Goal: Information Seeking & Learning: Learn about a topic

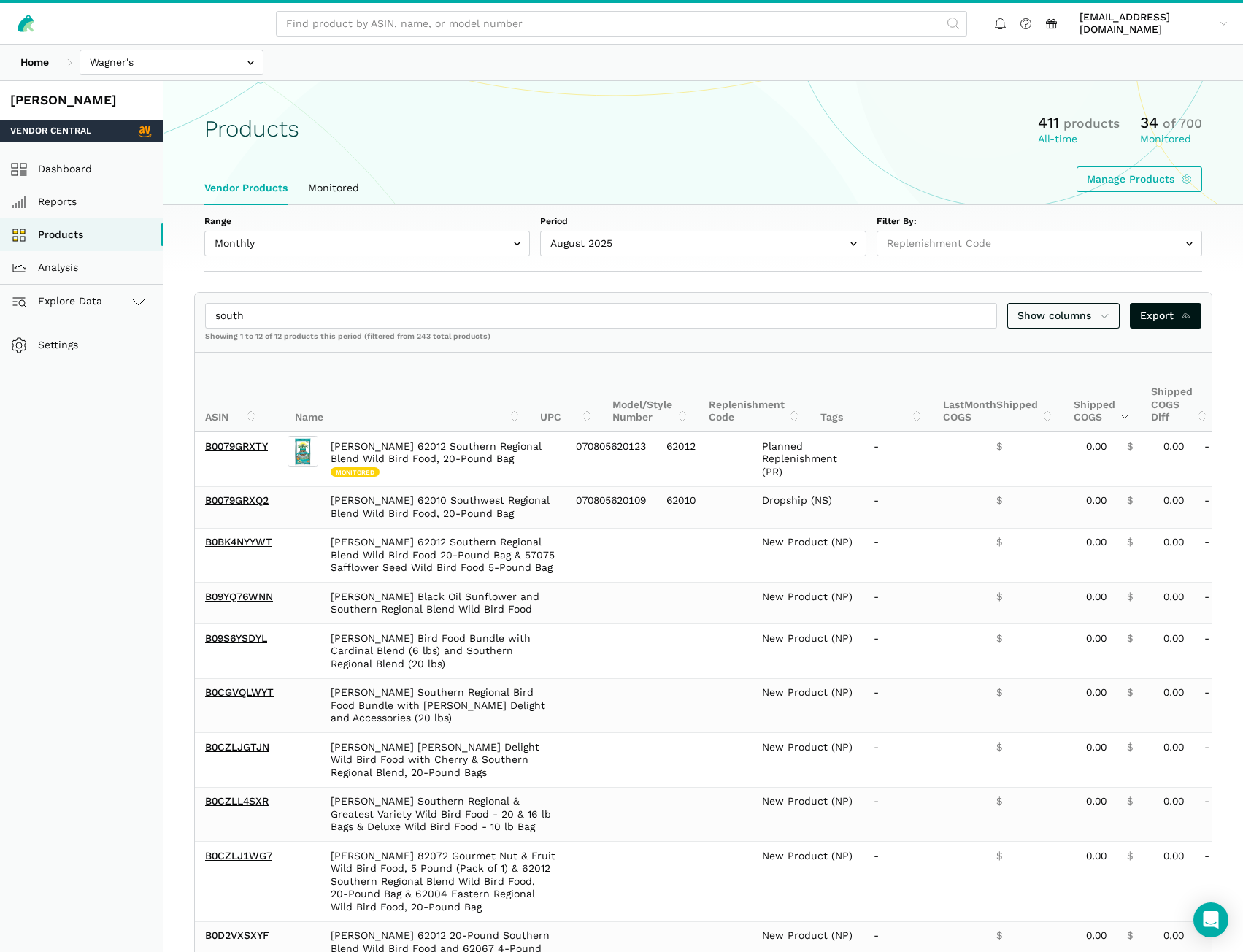
select select
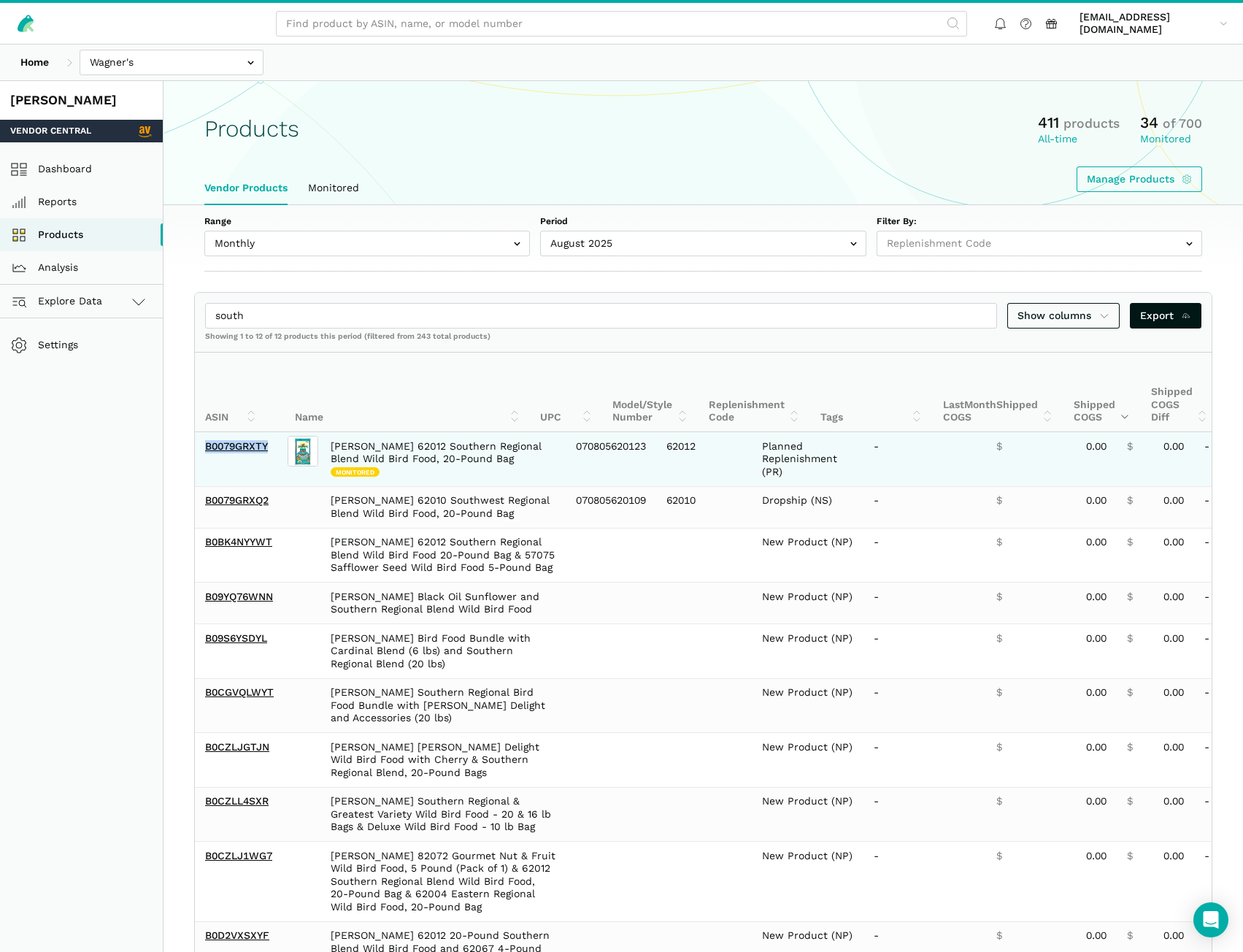
click at [270, 461] on td "B0079GRXTY" at bounding box center [239, 459] width 90 height 54
drag, startPoint x: 271, startPoint y: 456, endPoint x: 205, endPoint y: 456, distance: 66.0
click at [205, 456] on td "B0079GRXTY" at bounding box center [239, 459] width 90 height 54
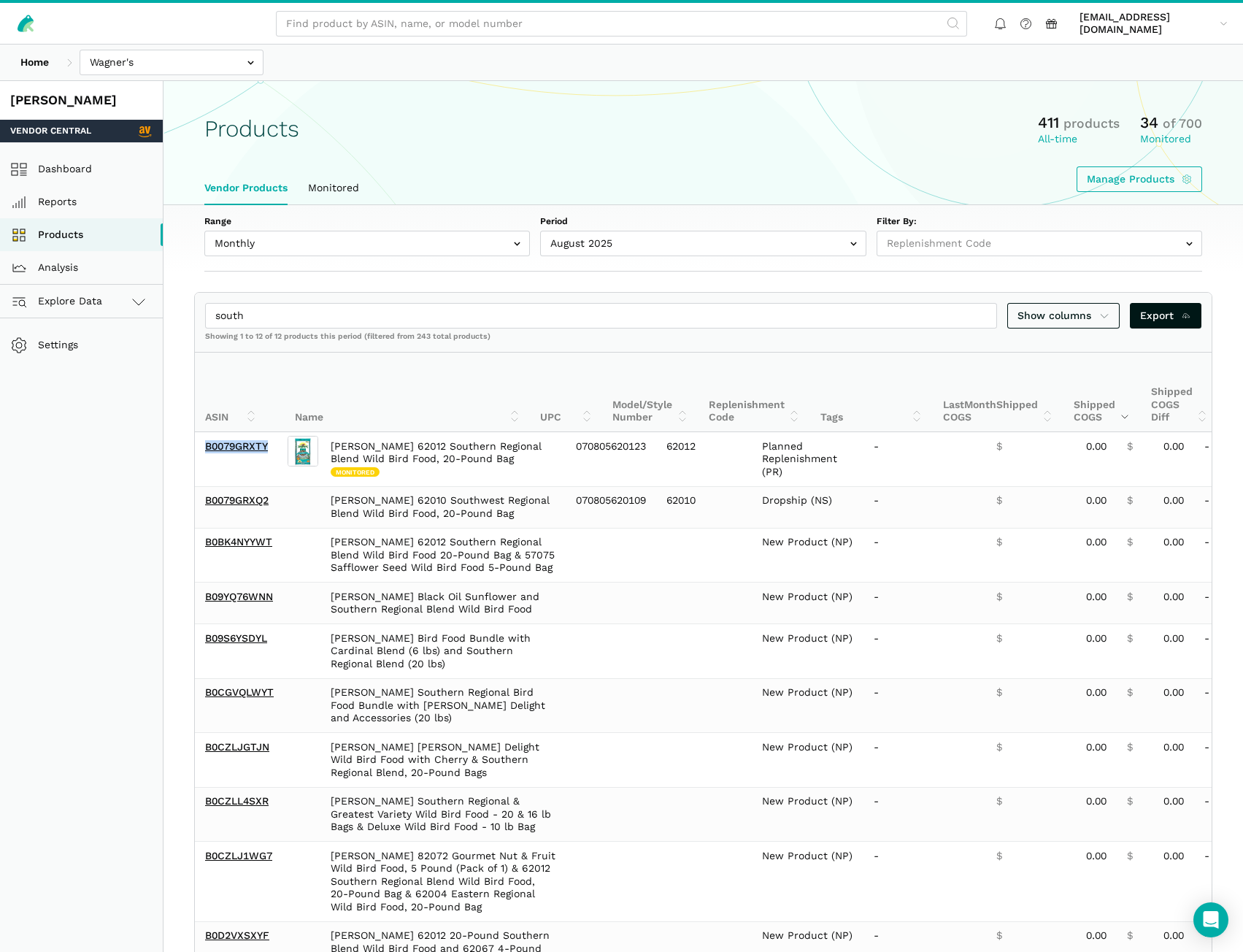
copy link "B0079GRXTY"
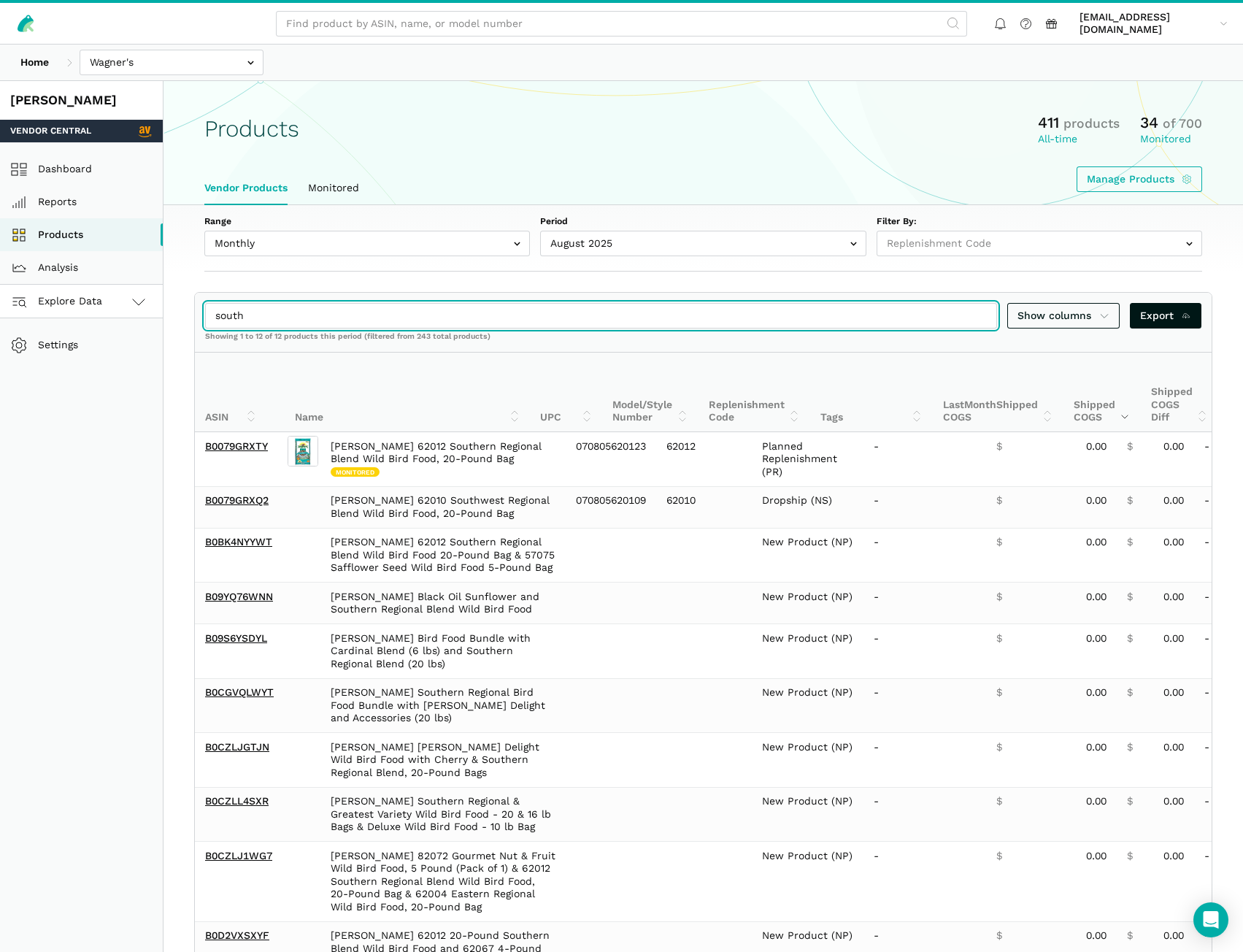
drag, startPoint x: 278, startPoint y: 310, endPoint x: 150, endPoint y: 312, distance: 128.0
click at [150, 312] on div "Wagner's Vendor Central Dashboard Reports Products Analysis Explore Data Vendor…" at bounding box center [621, 619] width 1243 height 1076
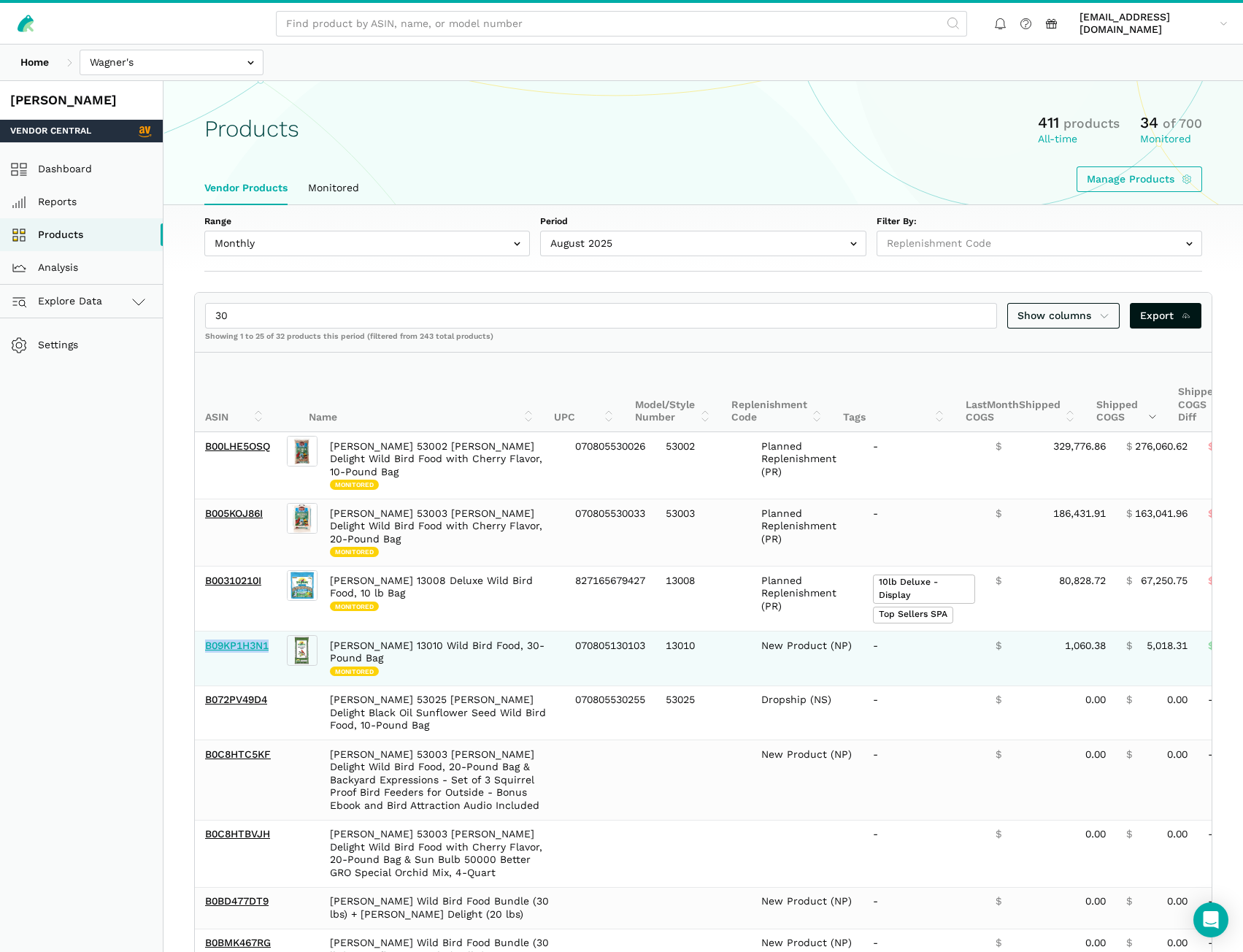
drag, startPoint x: 272, startPoint y: 629, endPoint x: 205, endPoint y: 625, distance: 67.1
click at [205, 631] on td "B09KP1H3N1" at bounding box center [239, 658] width 89 height 55
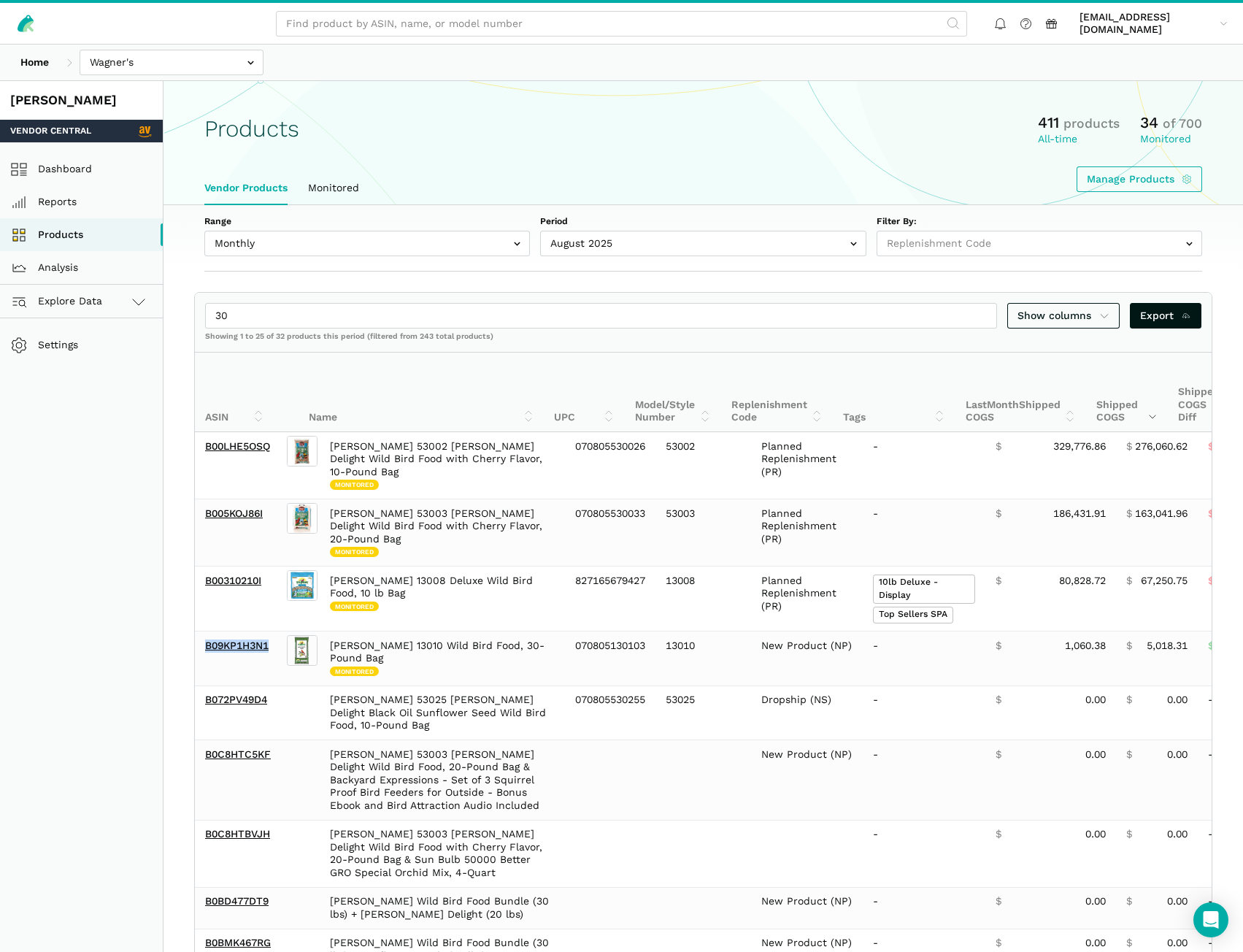
copy link "B09KP1H3N1"
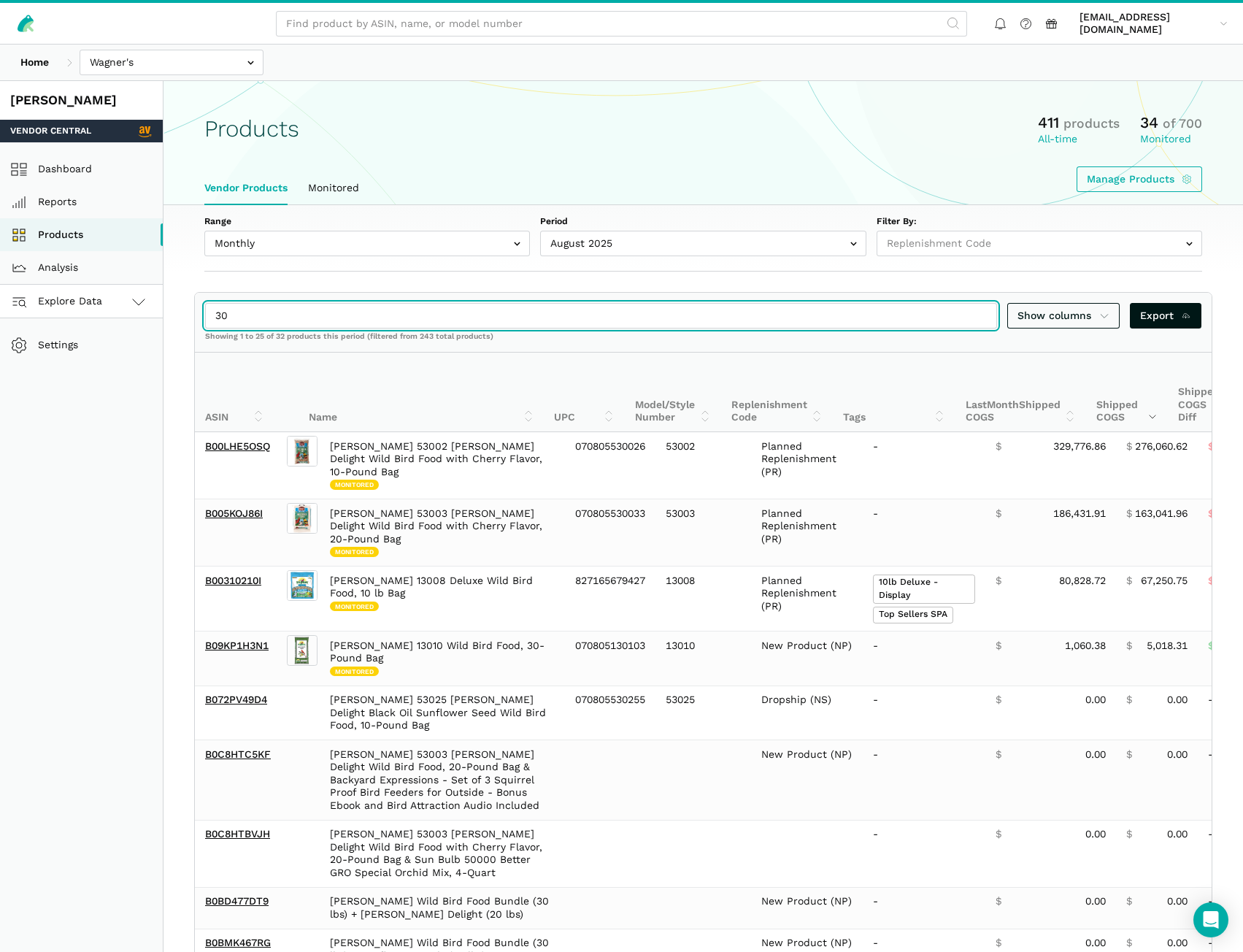
drag, startPoint x: 290, startPoint y: 315, endPoint x: 121, endPoint y: 312, distance: 169.0
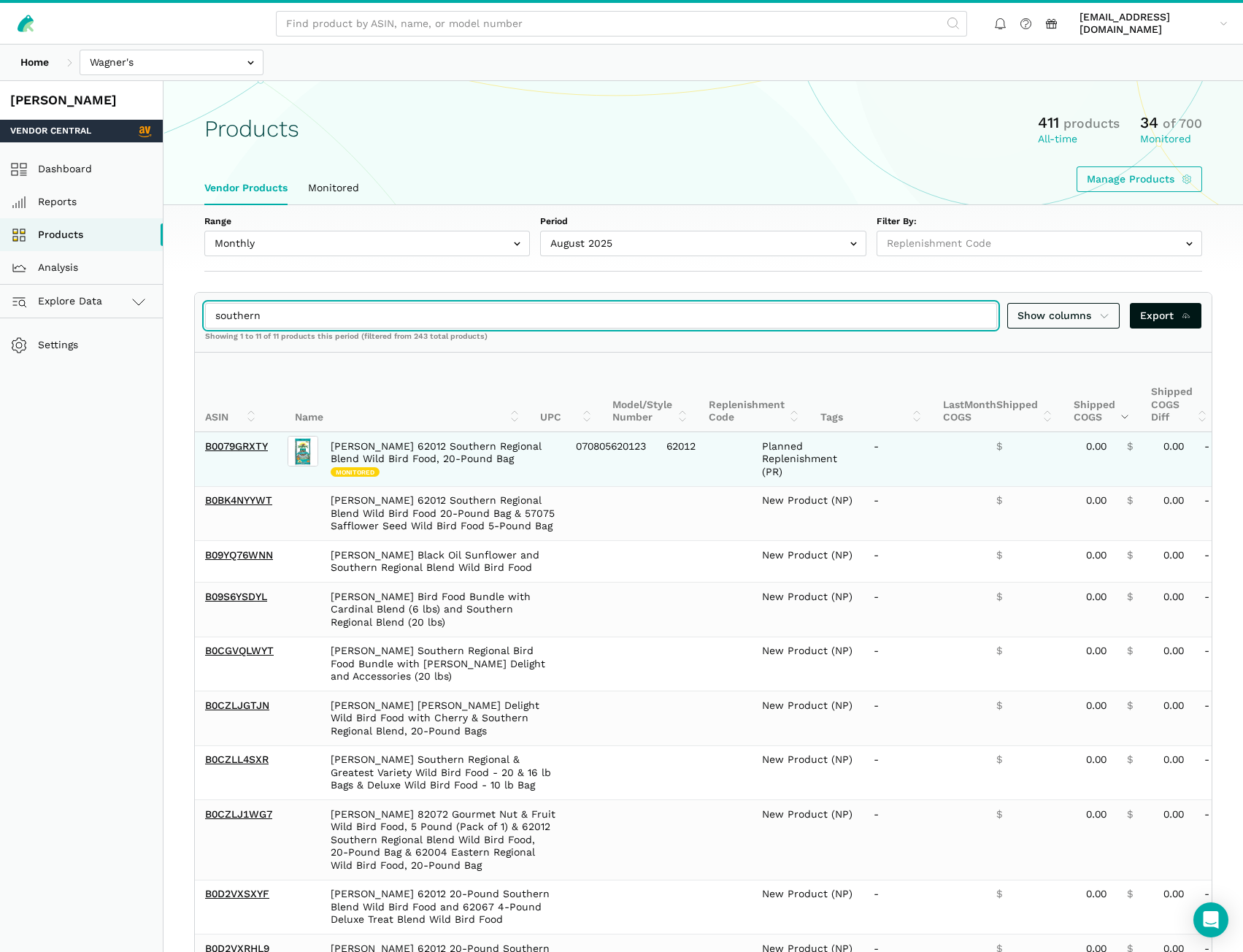
type input "southern"
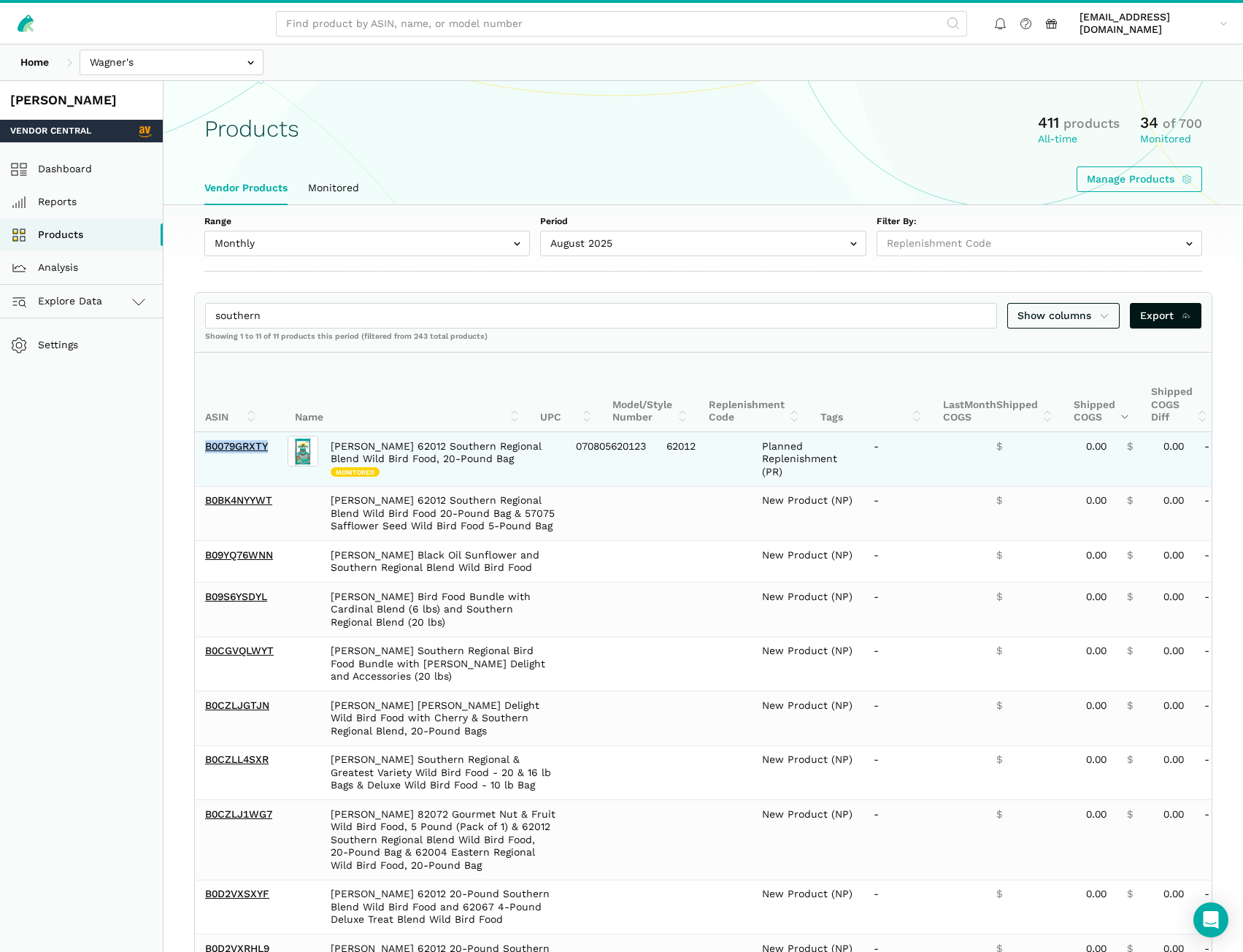
drag, startPoint x: 276, startPoint y: 451, endPoint x: 202, endPoint y: 450, distance: 74.0
click at [201, 452] on td "B0079GRXTY" at bounding box center [239, 459] width 90 height 54
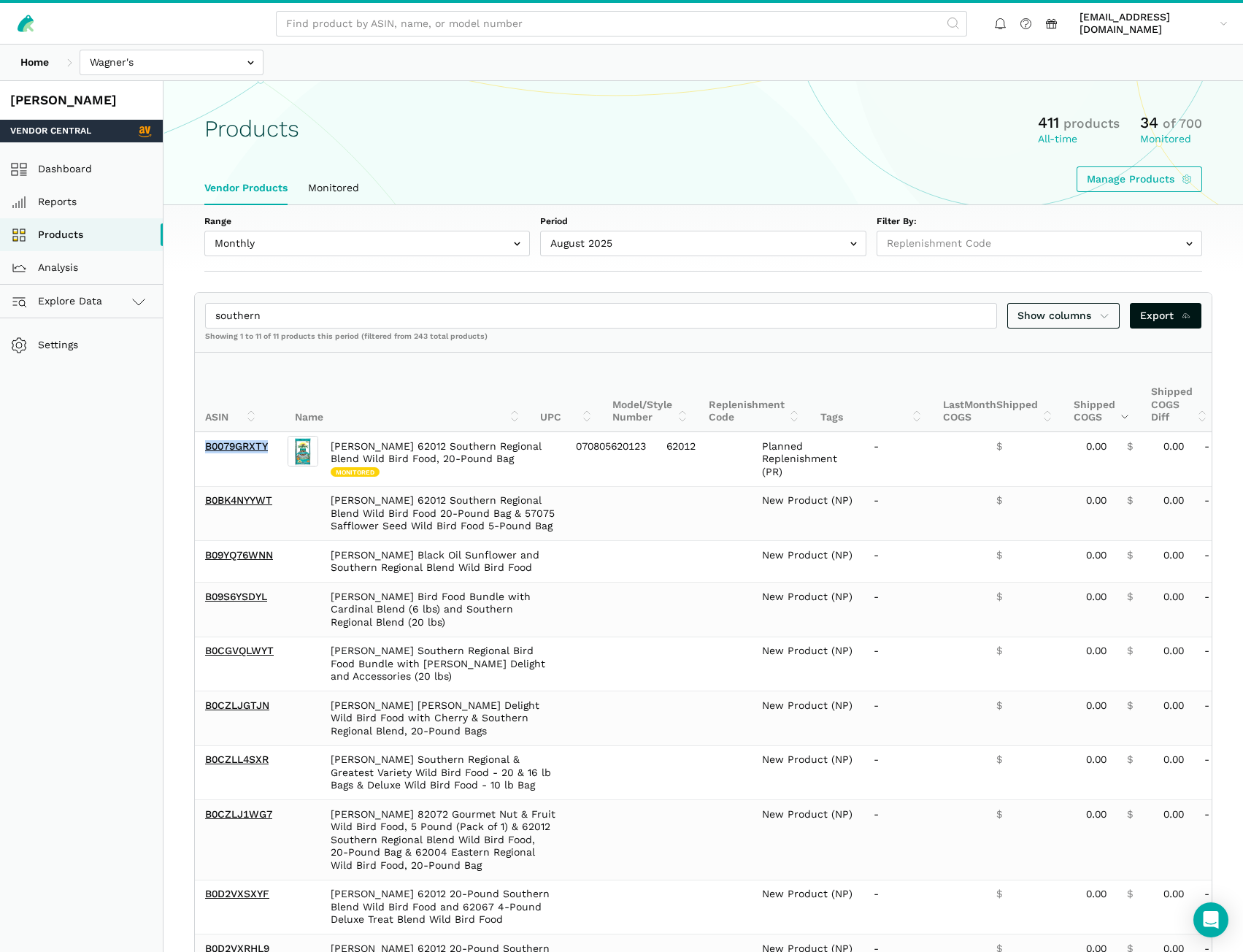
copy link "B0079GRXTY"
click at [133, 61] on input "text" at bounding box center [171, 62] width 184 height 25
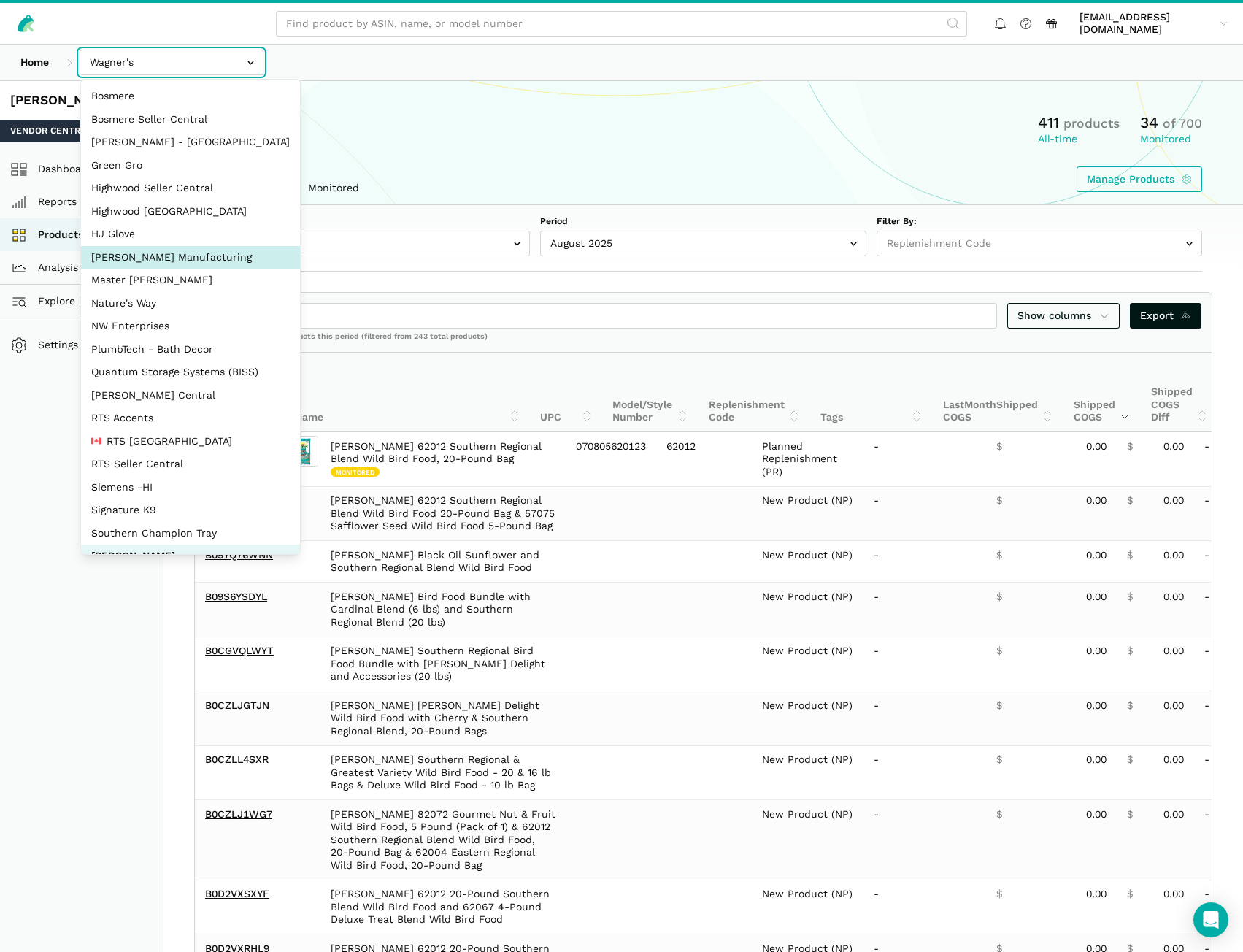
select select "edgvjSCTrEyZzyEBhBMrjuCR"
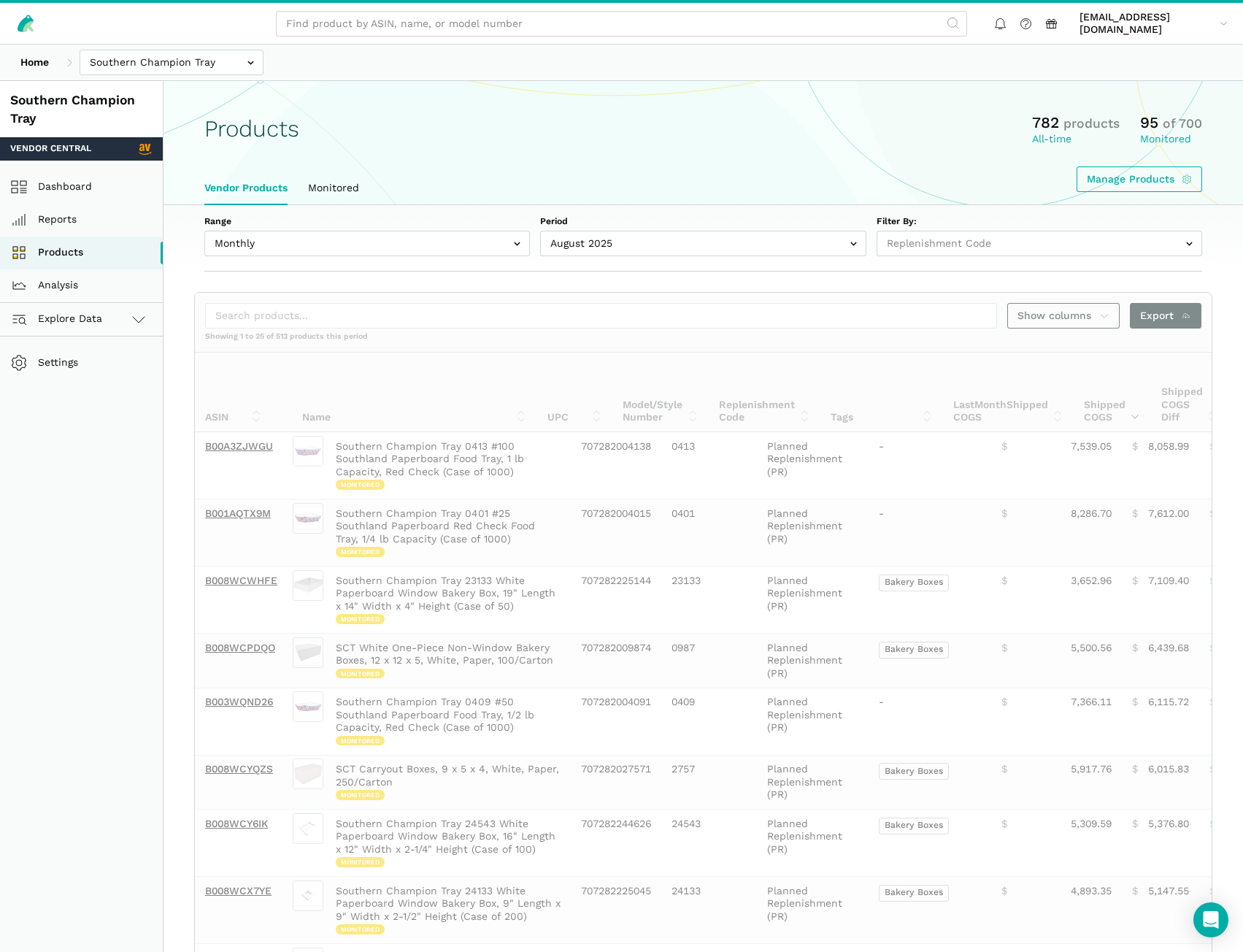
select select
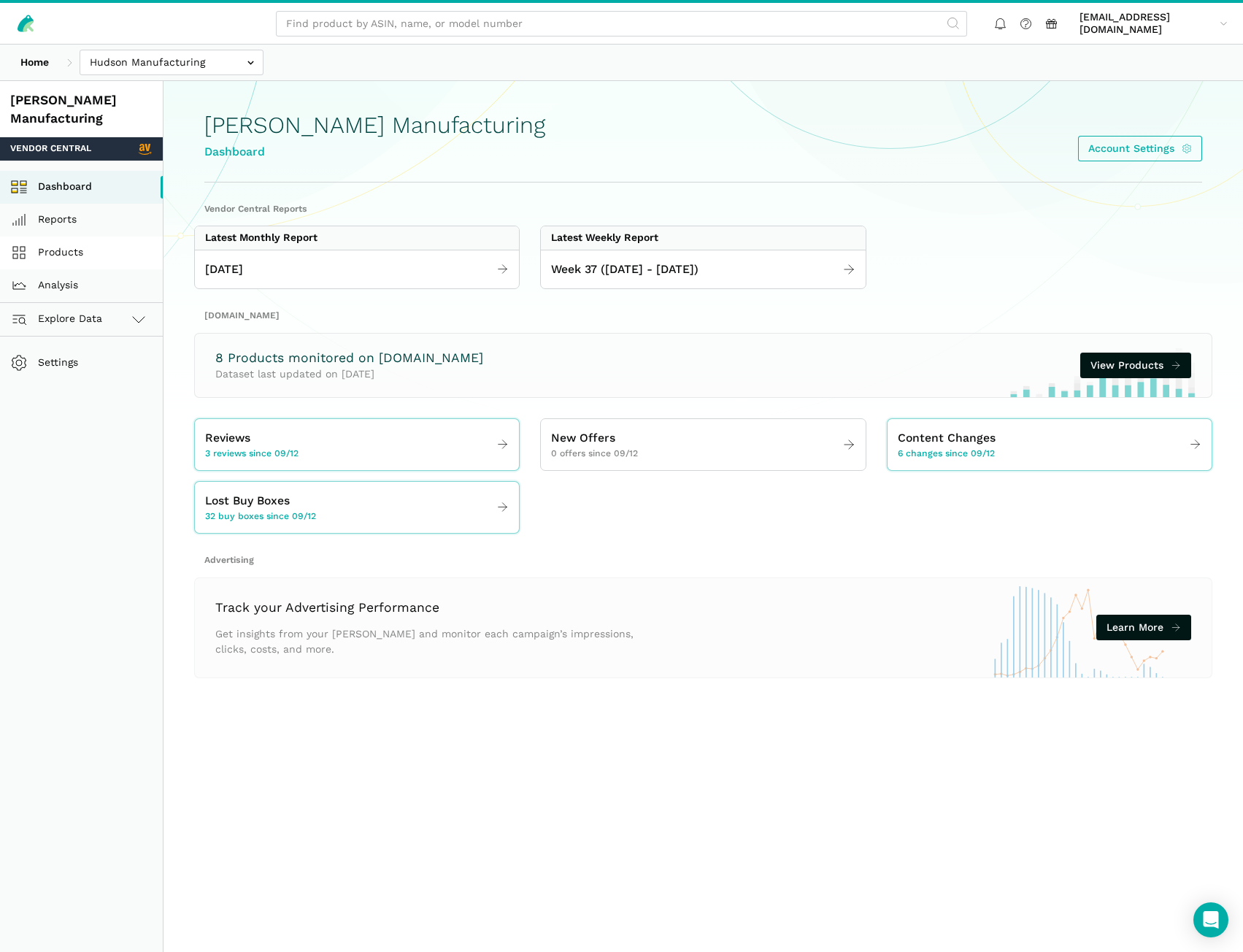
drag, startPoint x: 82, startPoint y: 253, endPoint x: 74, endPoint y: 262, distance: 12.0
click at [82, 256] on link "Products" at bounding box center [82, 252] width 163 height 33
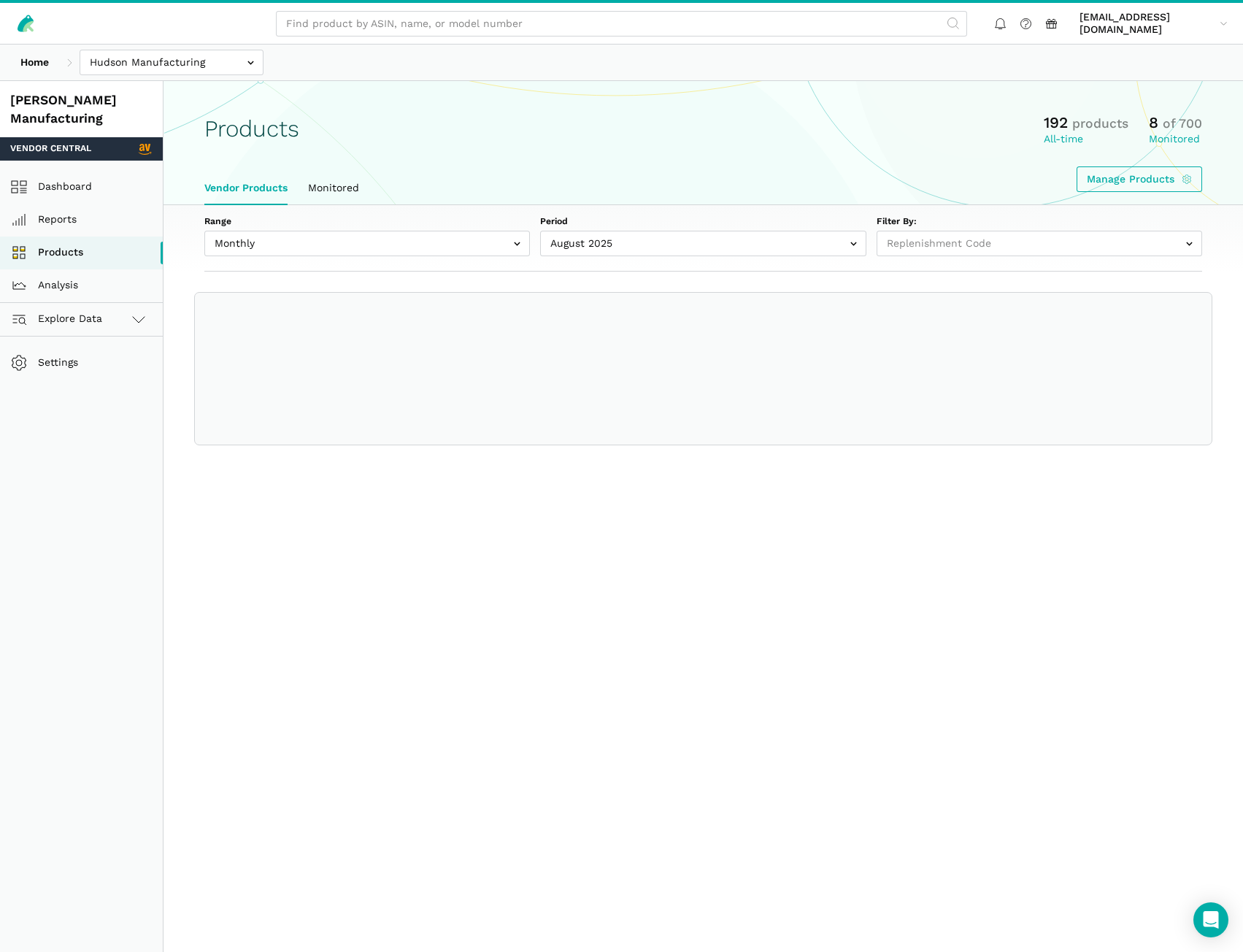
select select
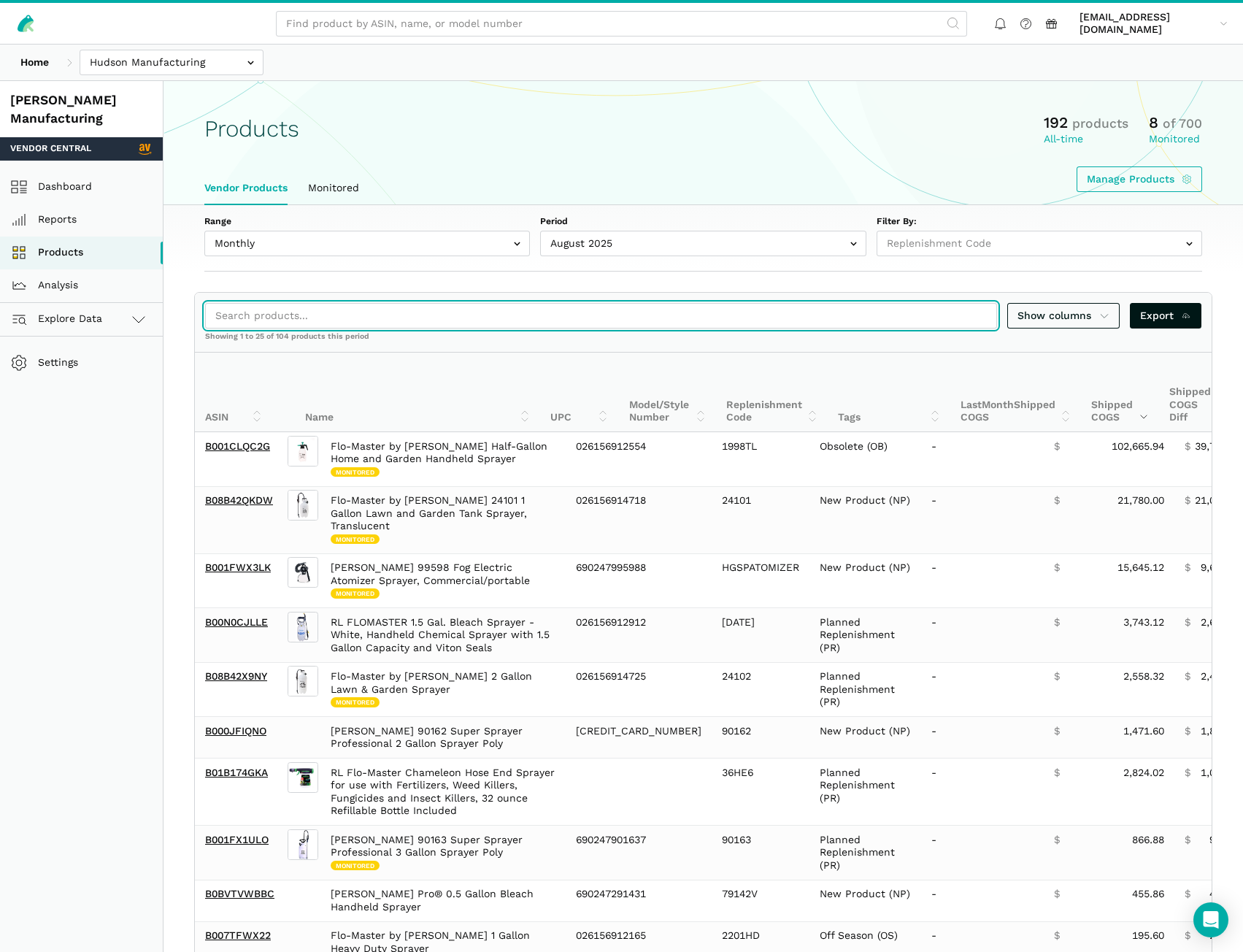
click at [391, 324] on input "search" at bounding box center [601, 316] width 792 height 25
paste input "B003ARTX80"
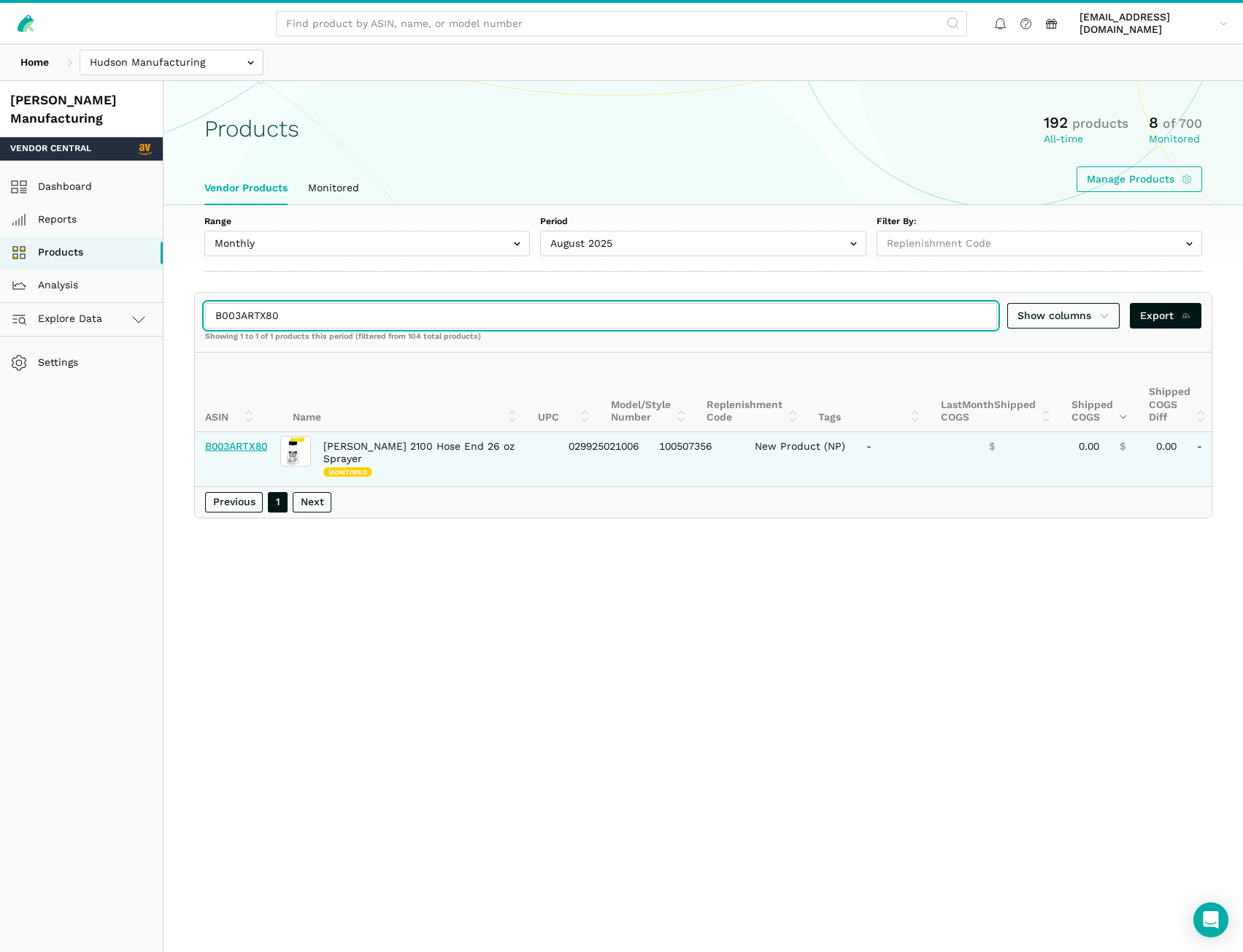
type input "B003ARTX80"
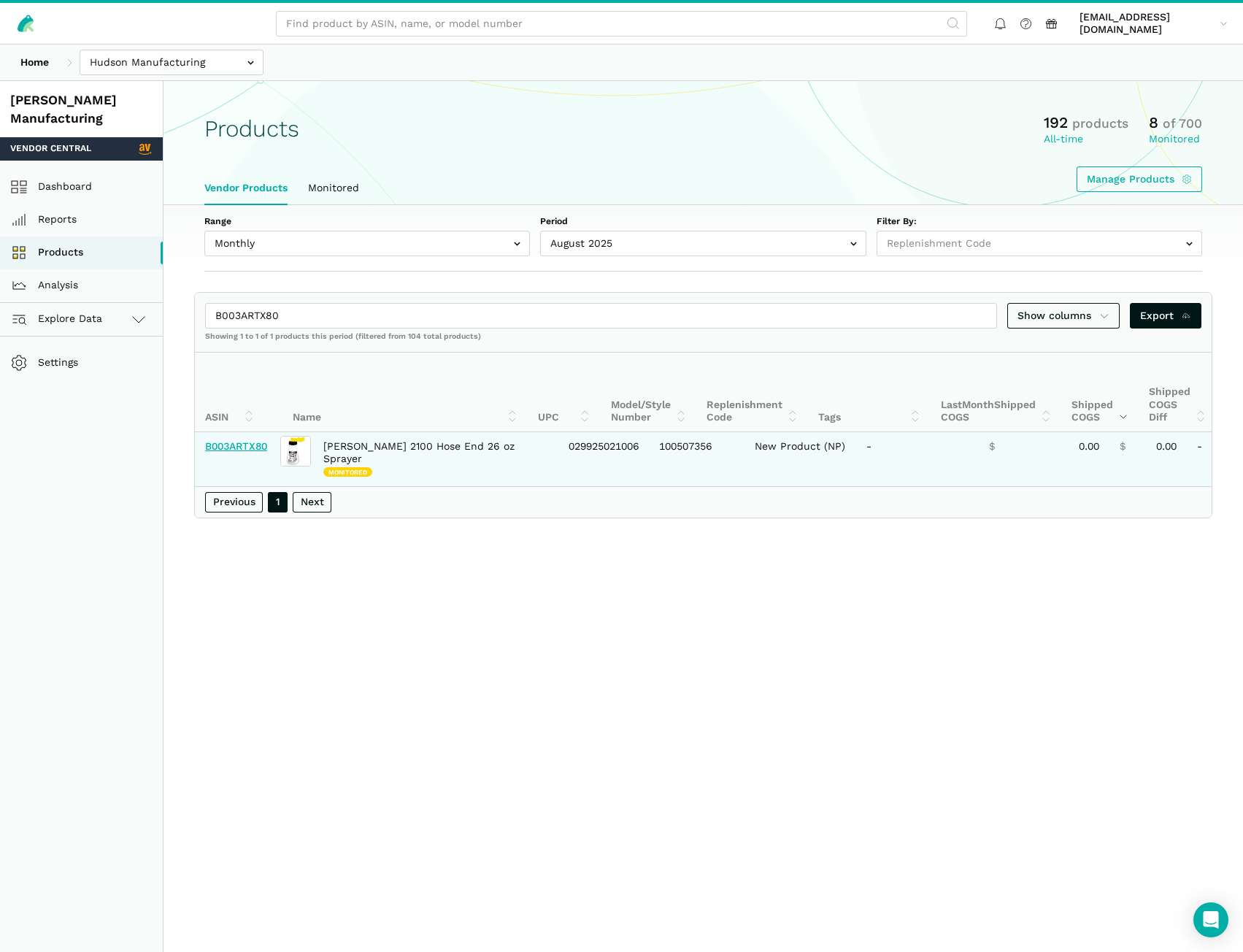
click at [235, 446] on link "B003ARTX80" at bounding box center [236, 446] width 62 height 12
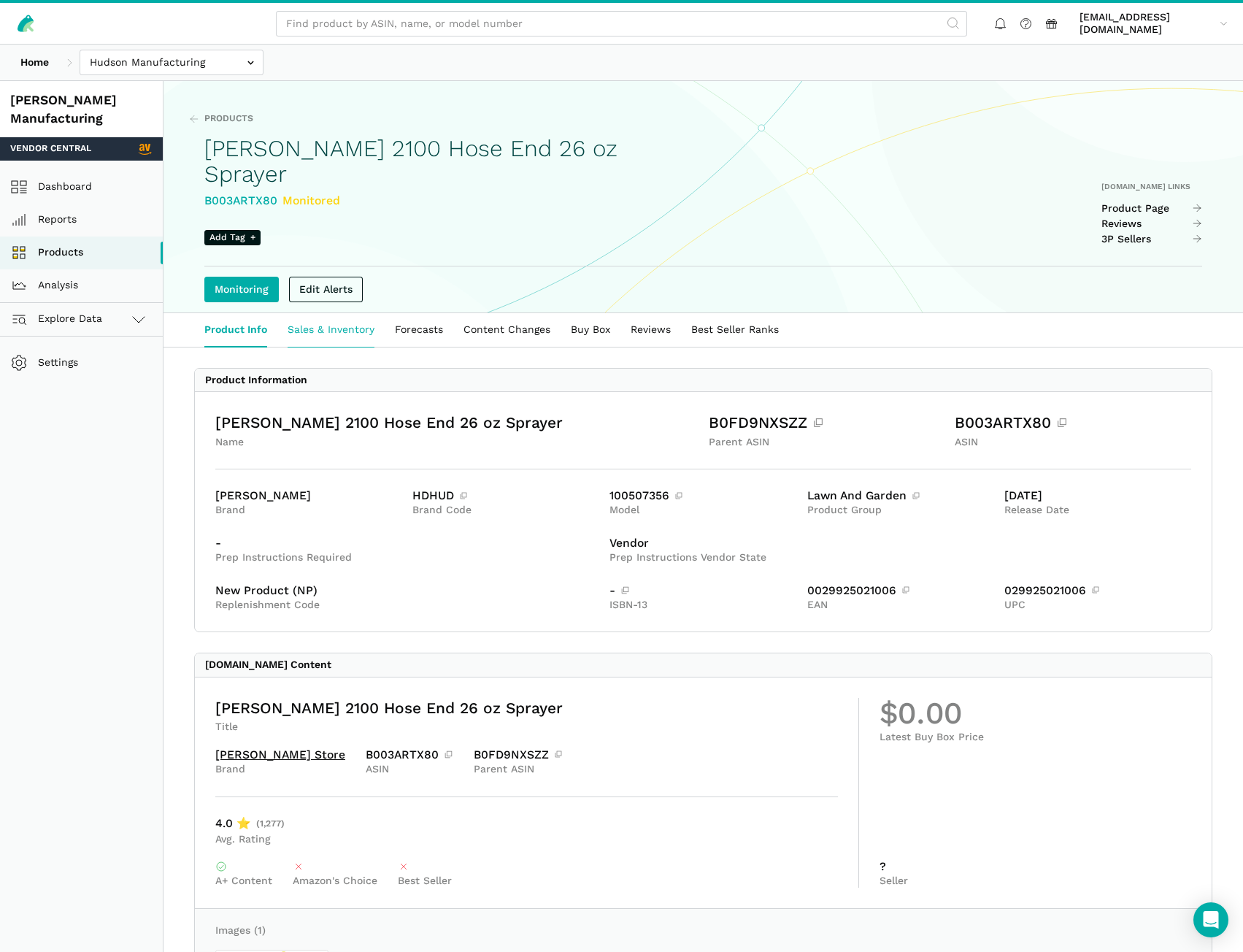
click at [352, 313] on link "Sales & Inventory" at bounding box center [330, 330] width 107 height 34
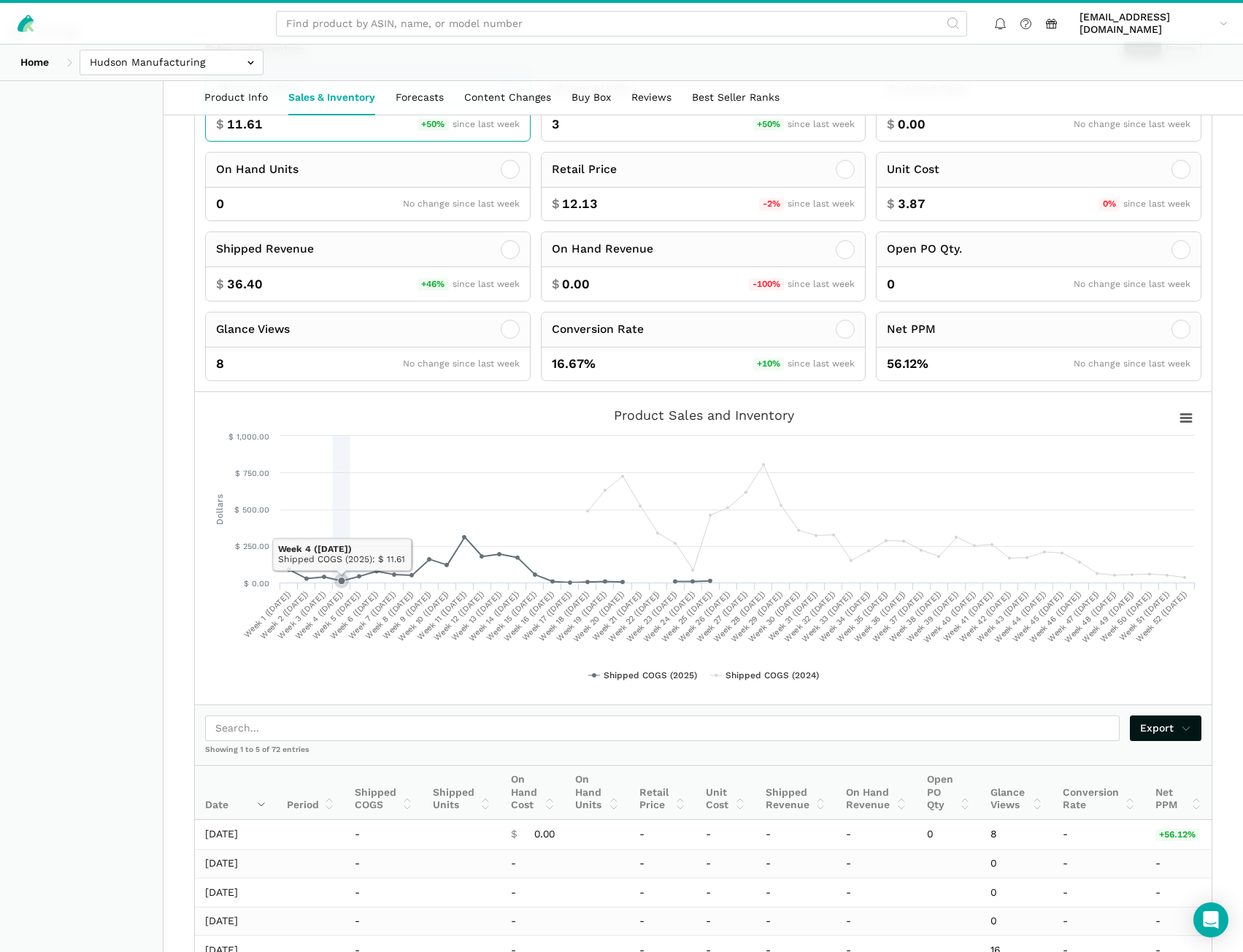
scroll to position [365, 0]
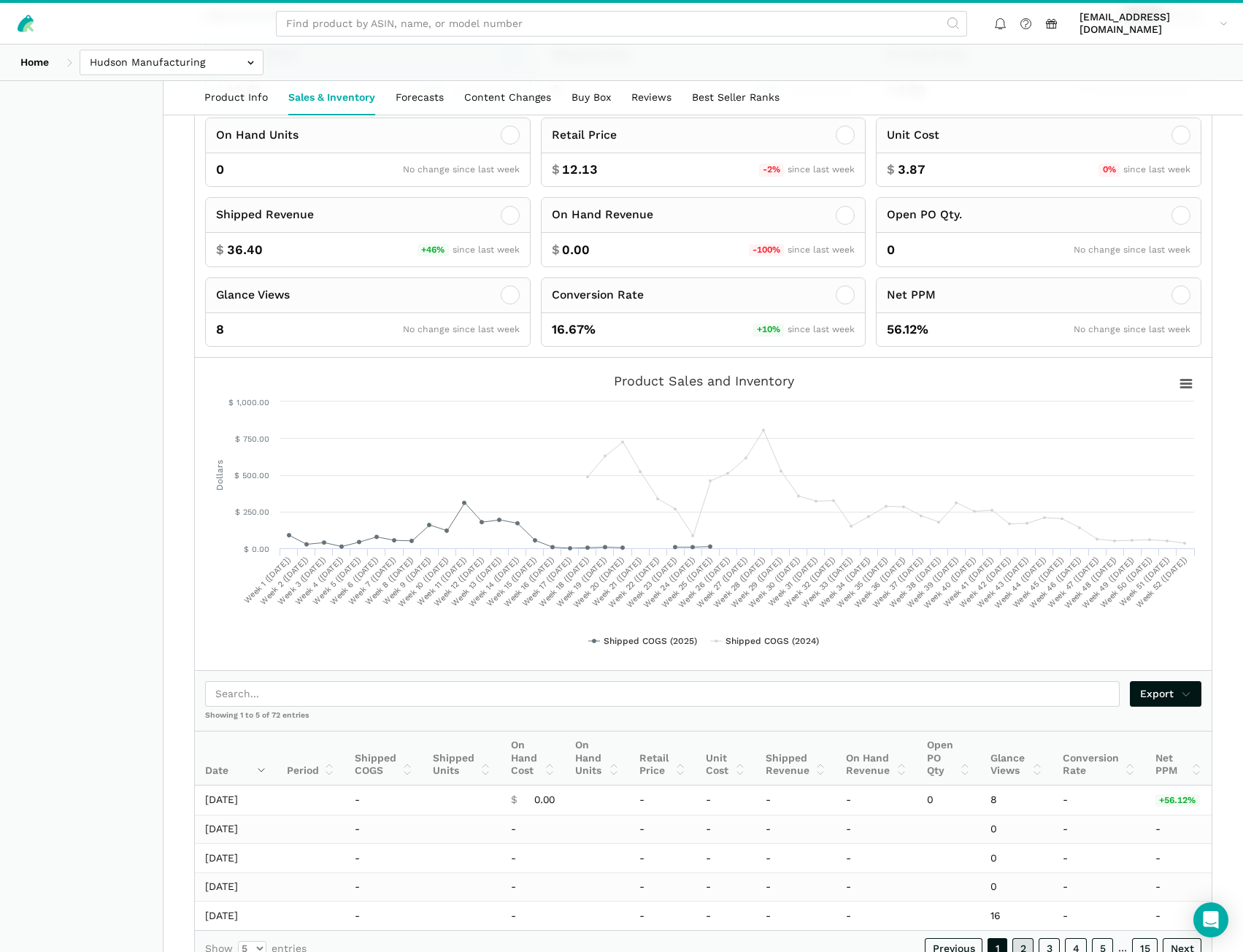
click at [1025, 938] on link "2" at bounding box center [1024, 948] width 22 height 21
click at [1044, 941] on link "3" at bounding box center [1050, 951] width 22 height 21
click at [1069, 940] on link "4" at bounding box center [1076, 950] width 22 height 21
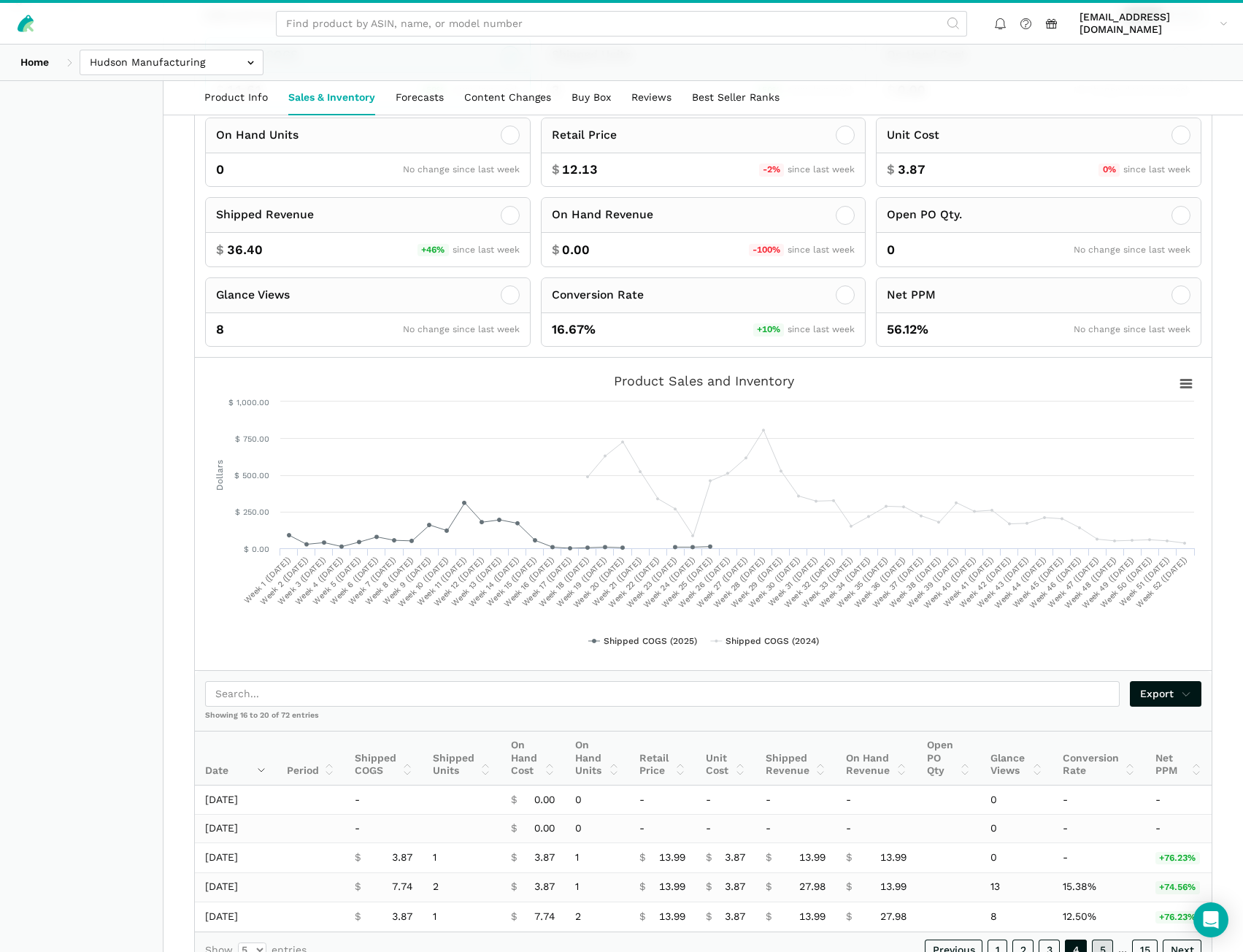
click at [1096, 940] on link "5" at bounding box center [1103, 950] width 22 height 21
click at [1106, 940] on link "6" at bounding box center [1102, 950] width 22 height 21
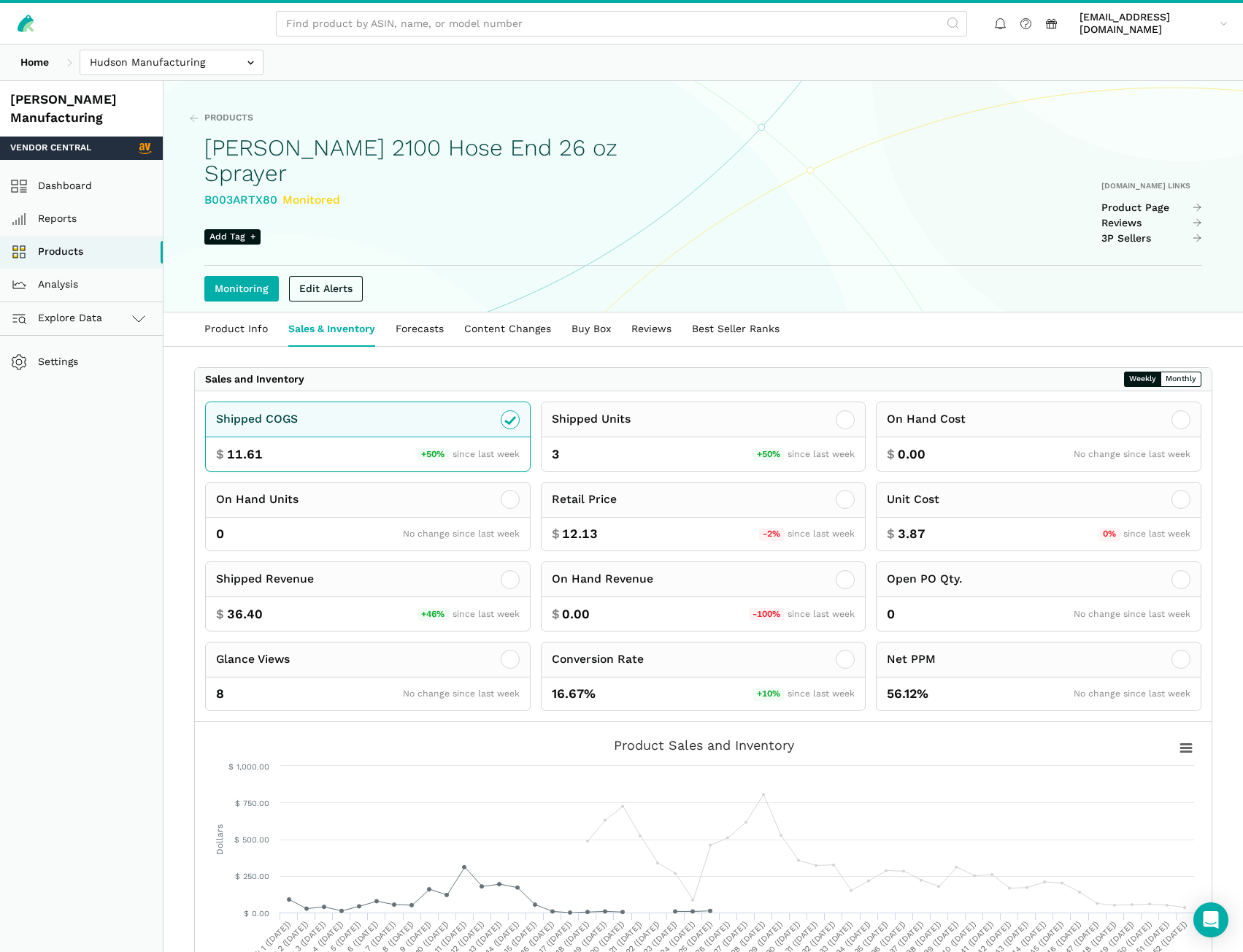
scroll to position [0, 0]
drag, startPoint x: 276, startPoint y: 172, endPoint x: 212, endPoint y: 176, distance: 64.1
click at [201, 176] on div "Products [PERSON_NAME] 2100 Hose End 26 oz Sprayer B003ARTX80 Monitored Add Tag…" at bounding box center [703, 197] width 1080 height 231
copy div "B003ARTX80"
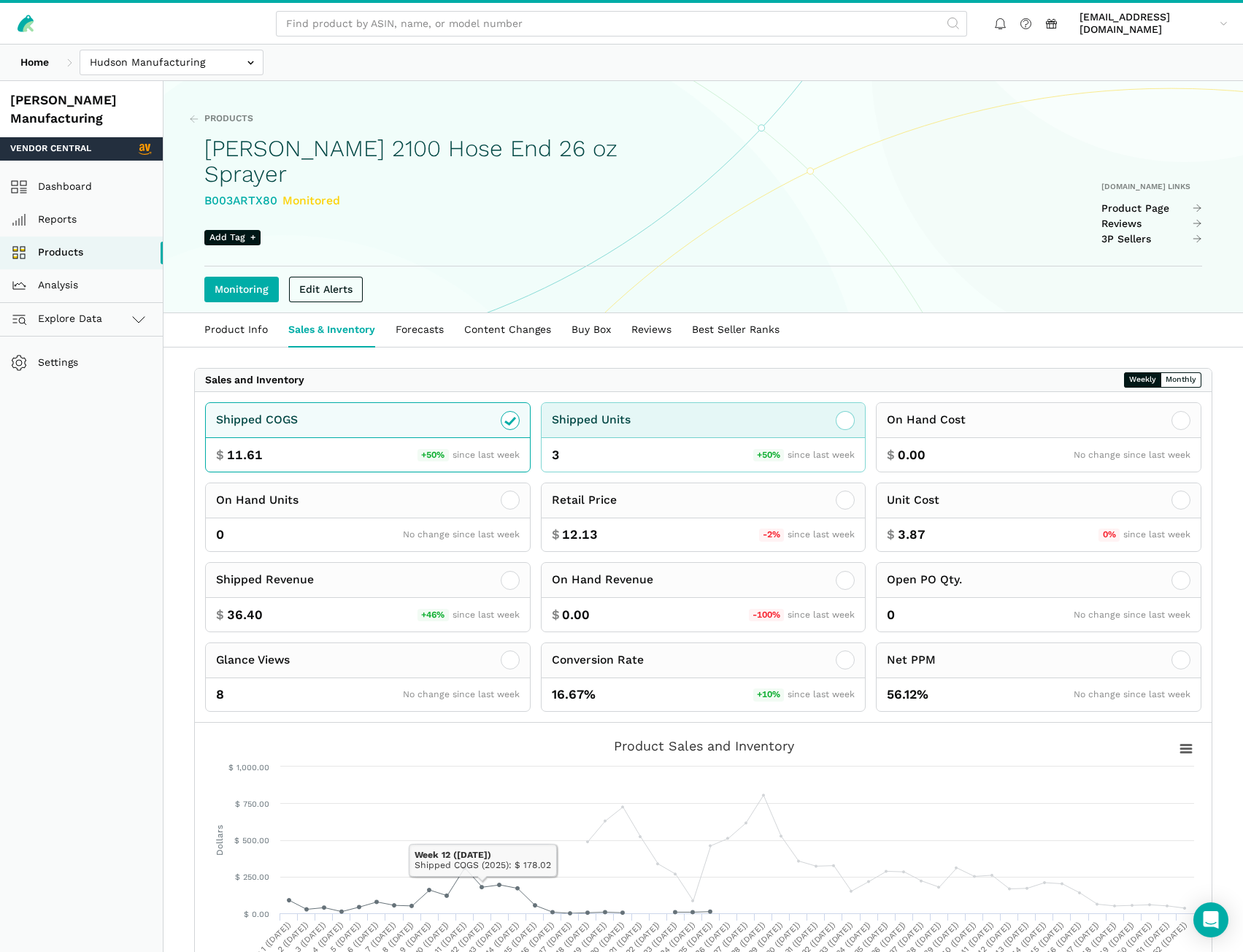
click at [793, 405] on div "Shipped Units" at bounding box center [703, 421] width 324 height 35
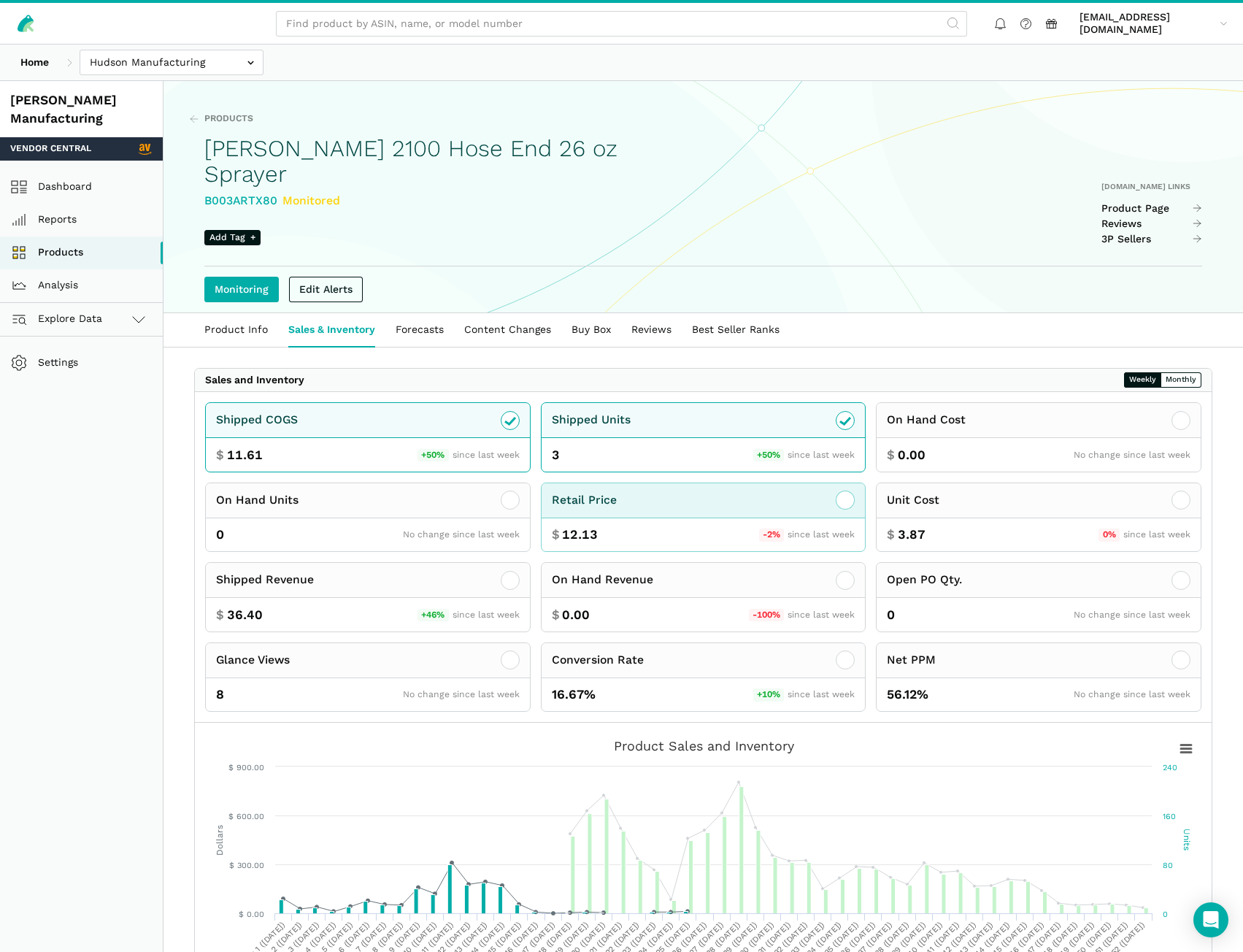
drag, startPoint x: 784, startPoint y: 476, endPoint x: 702, endPoint y: 581, distance: 133.2
click at [784, 483] on div "Retail Price" at bounding box center [703, 501] width 324 height 35
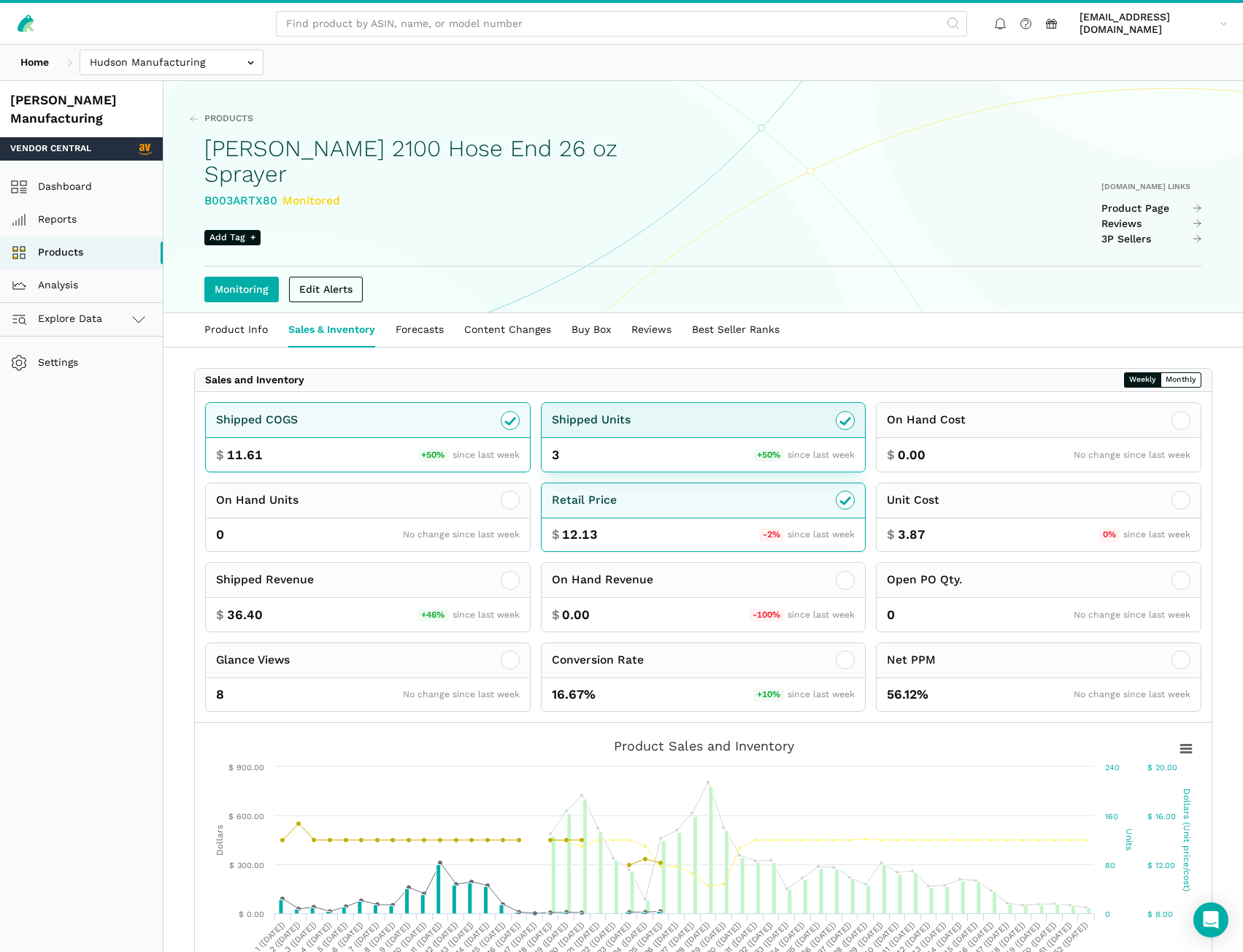
click at [767, 449] on span "+50%" at bounding box center [769, 455] width 32 height 13
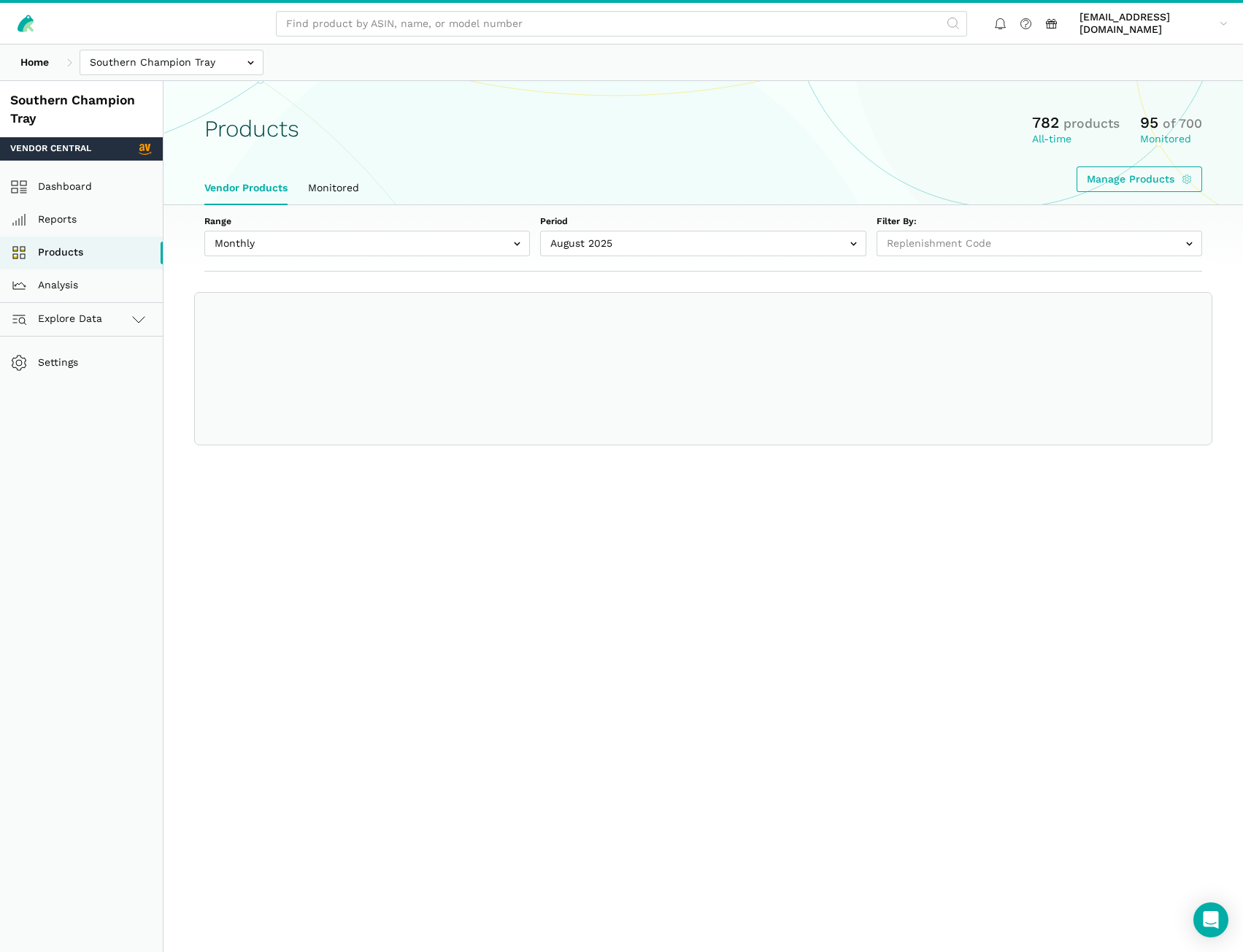
select select
